Goal: Navigation & Orientation: Find specific page/section

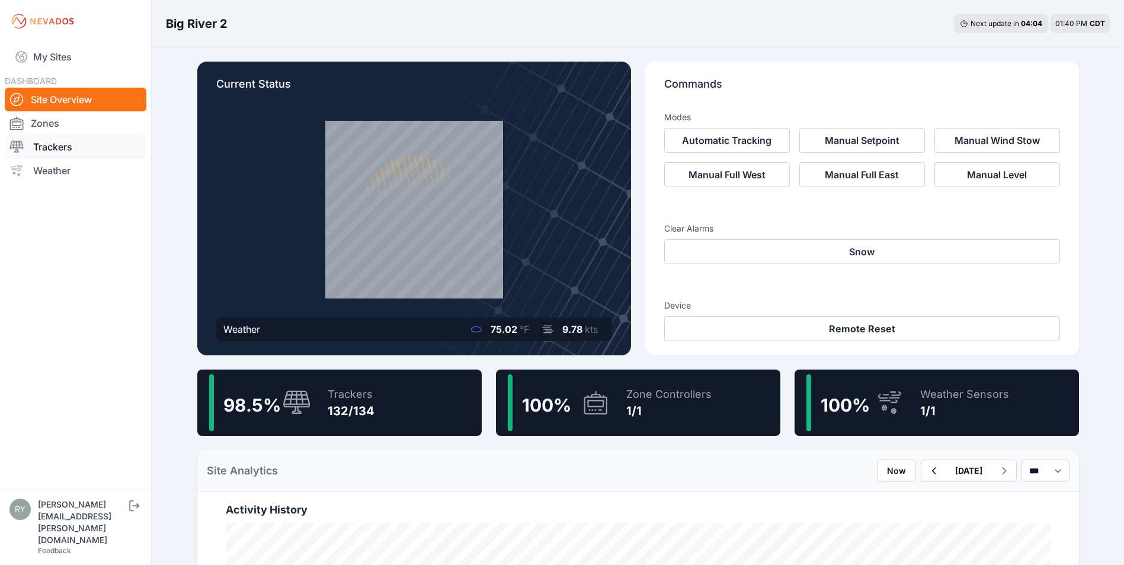
drag, startPoint x: 57, startPoint y: 117, endPoint x: 75, endPoint y: 141, distance: 30.1
click at [57, 117] on link "Zones" at bounding box center [76, 123] width 142 height 24
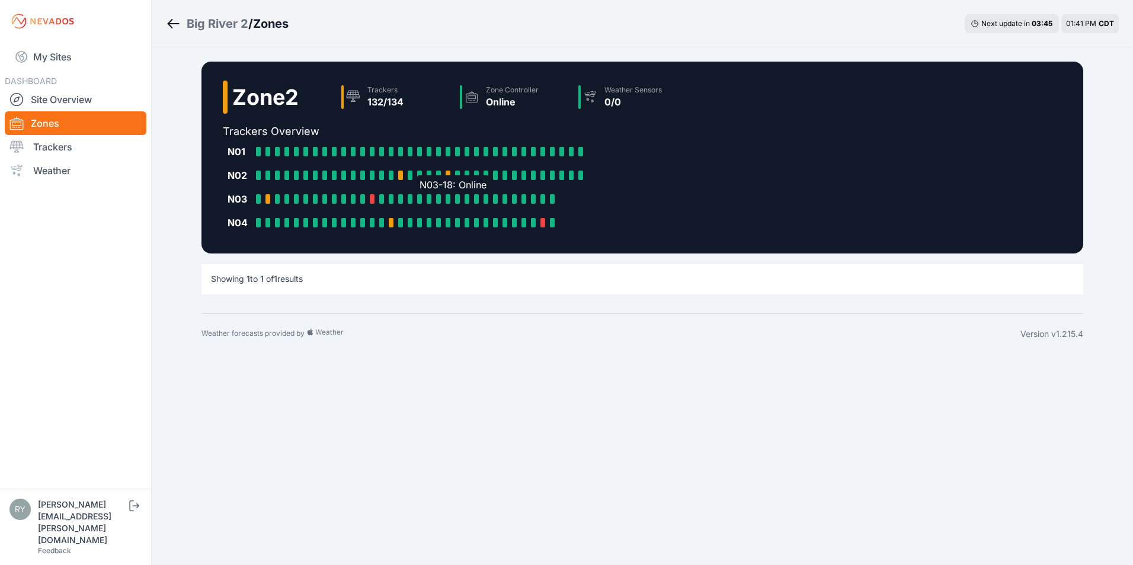
click at [421, 200] on div at bounding box center [419, 198] width 5 height 9
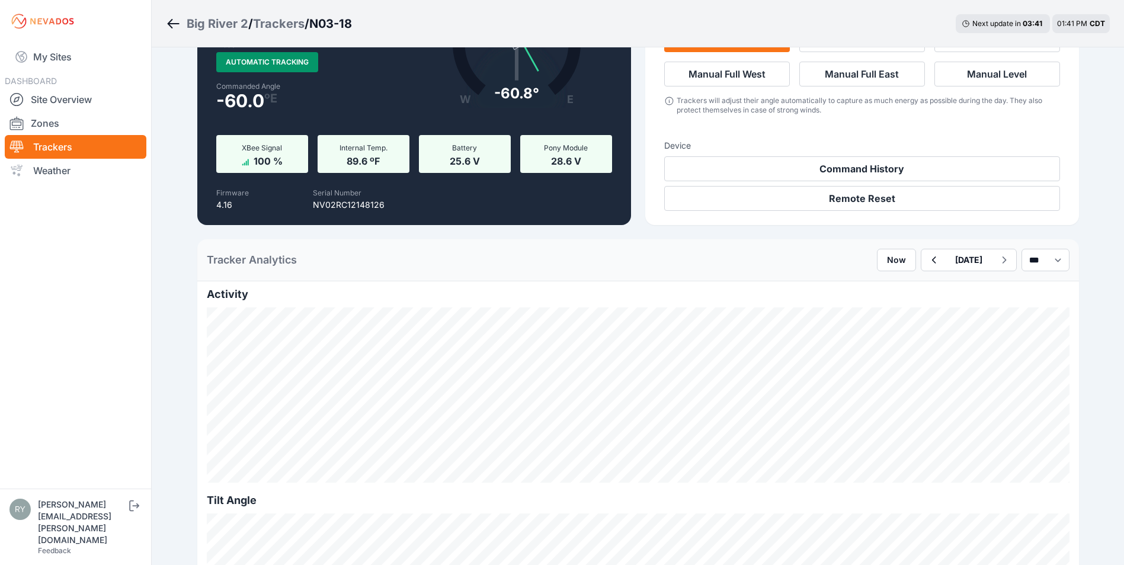
scroll to position [119, 0]
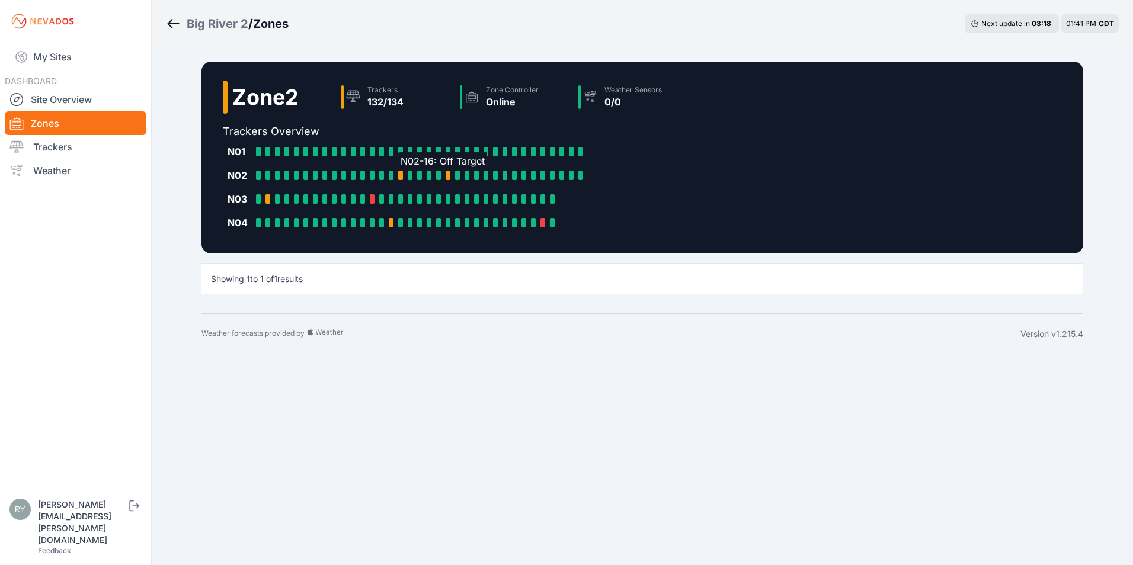
click at [401, 174] on div at bounding box center [400, 175] width 5 height 9
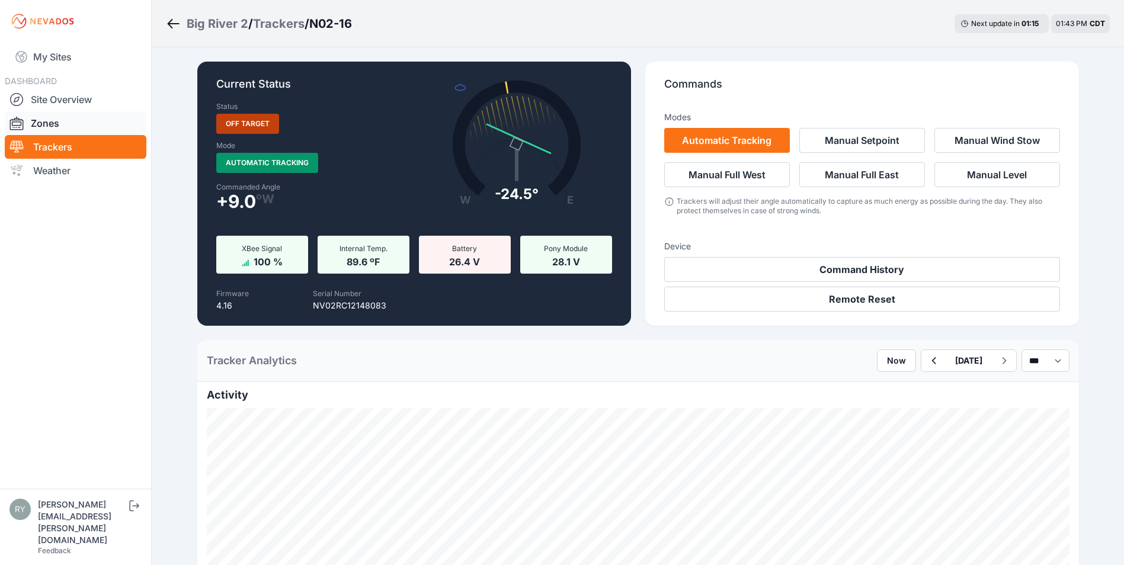
click at [52, 130] on link "Zones" at bounding box center [76, 123] width 142 height 24
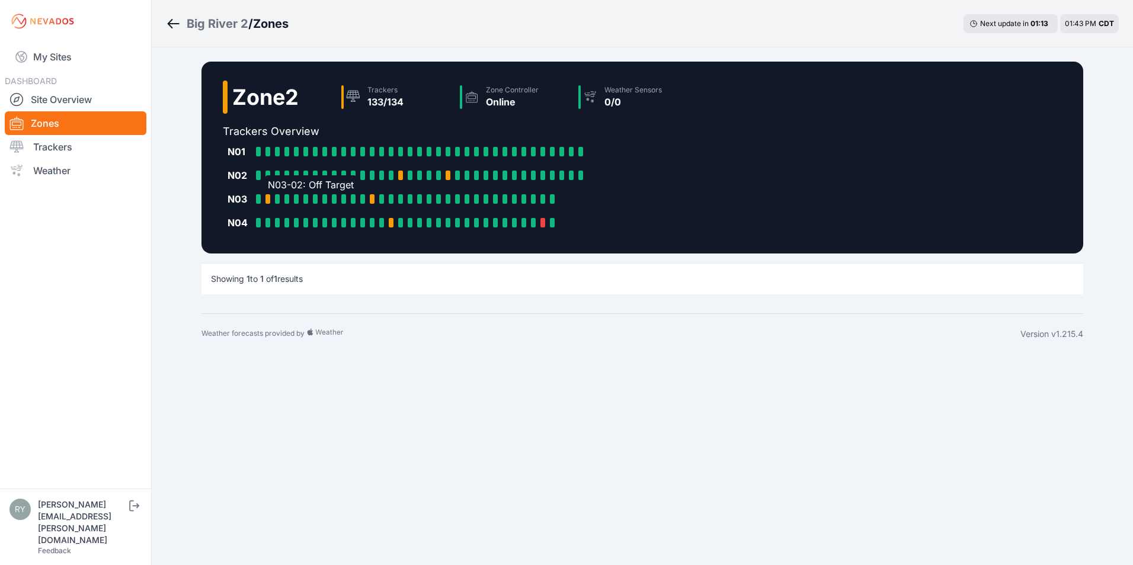
click at [269, 196] on div at bounding box center [268, 198] width 5 height 9
click at [375, 199] on div "N03-13: Off Target" at bounding box center [374, 198] width 9 height 9
click at [401, 176] on div at bounding box center [400, 175] width 5 height 9
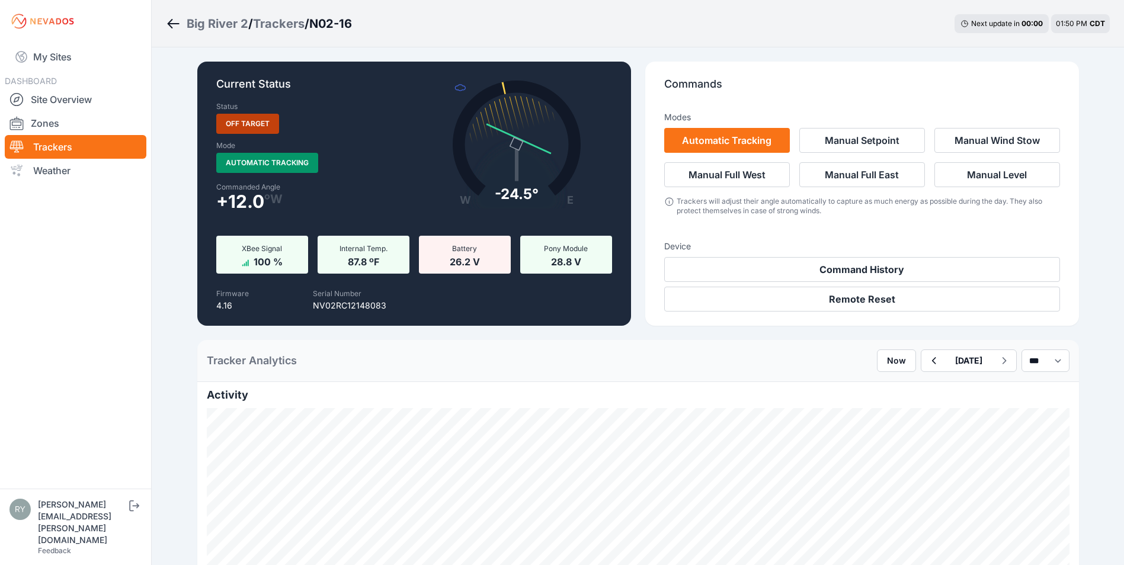
scroll to position [59, 0]
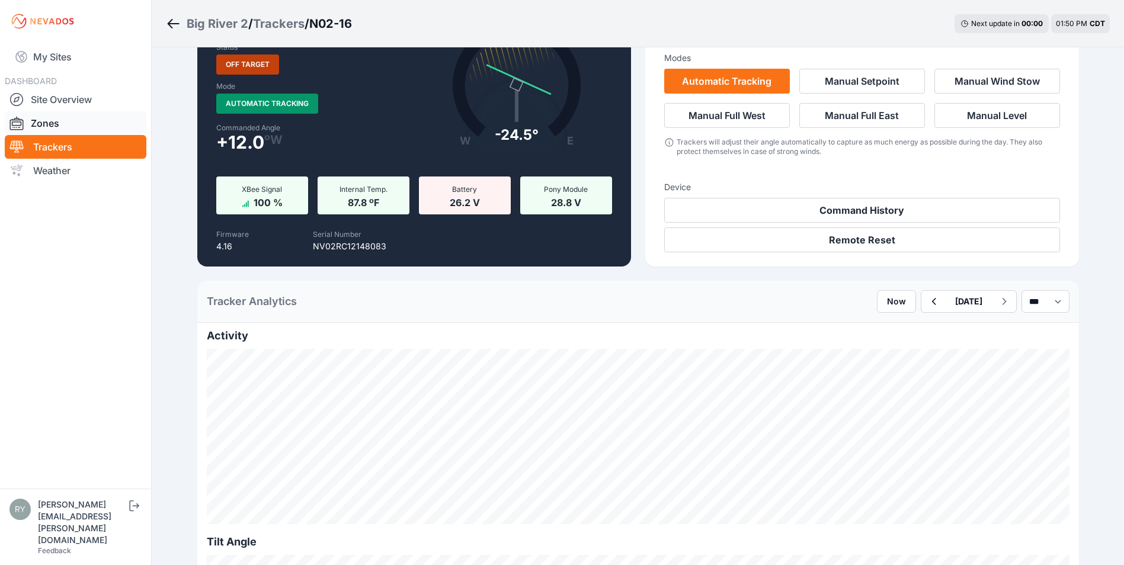
click at [51, 123] on link "Zones" at bounding box center [76, 123] width 142 height 24
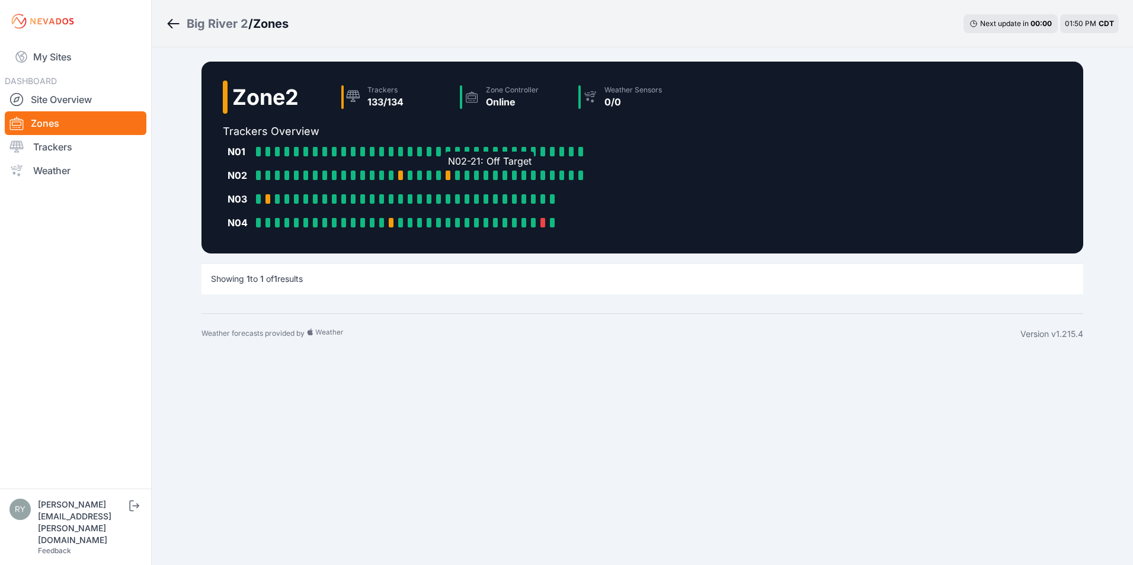
click at [449, 178] on div at bounding box center [448, 175] width 5 height 9
